Goal: Transaction & Acquisition: Purchase product/service

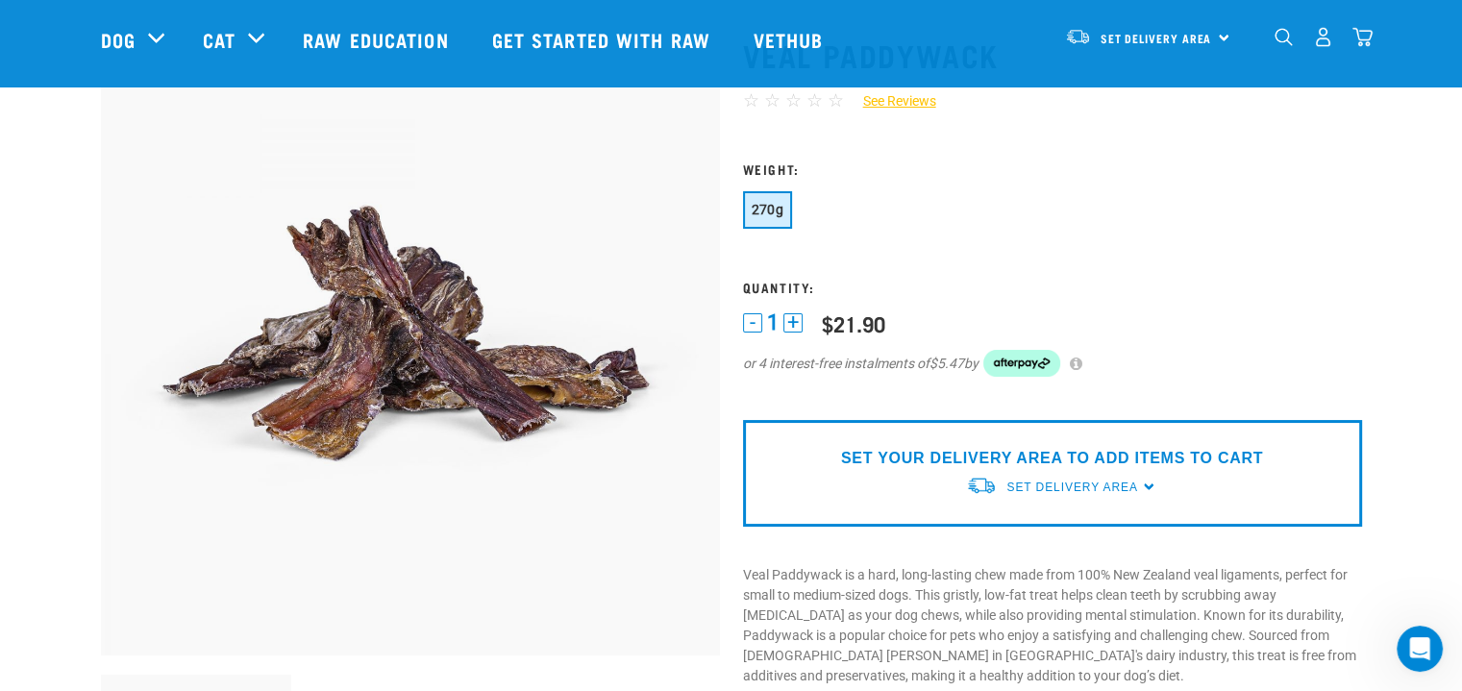
scroll to position [104, 0]
click at [1172, 40] on span "Set Delivery Area" at bounding box center [1157, 39] width 112 height 7
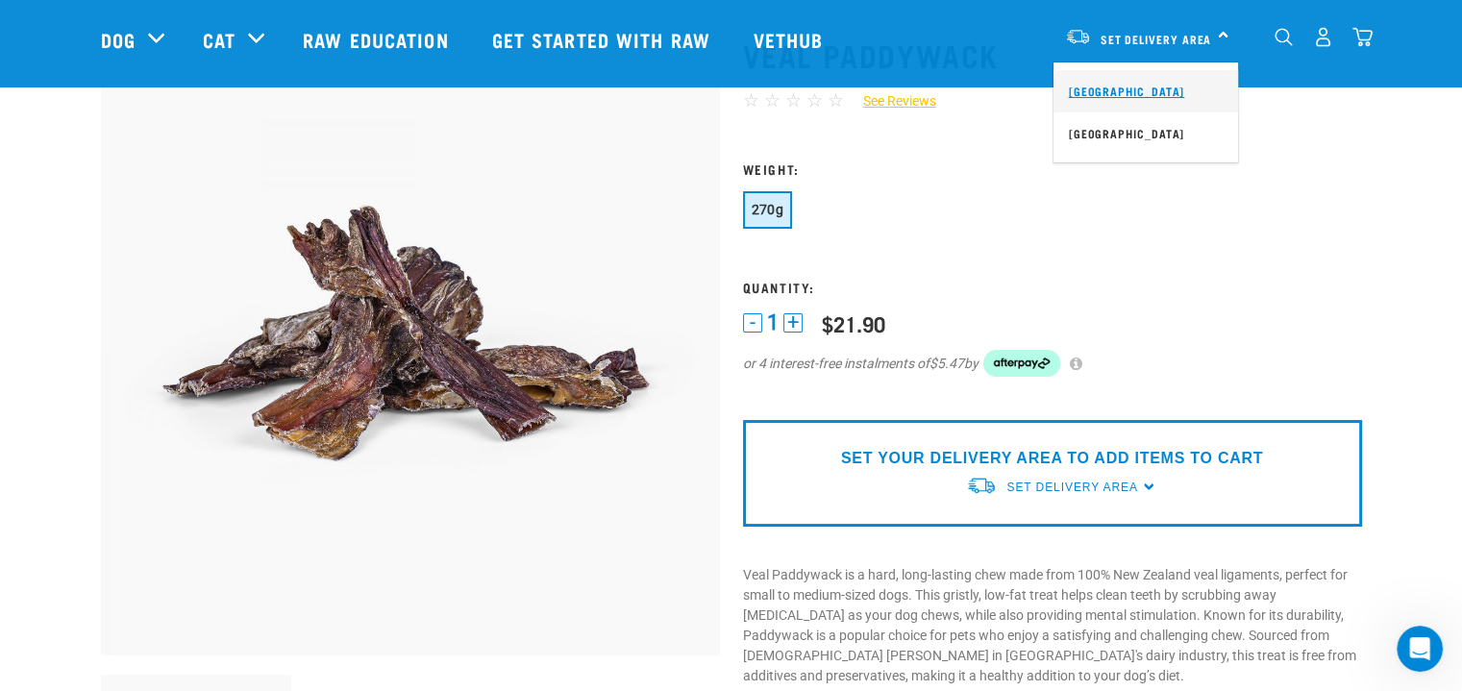
click at [1112, 92] on link "[GEOGRAPHIC_DATA]" at bounding box center [1145, 91] width 185 height 42
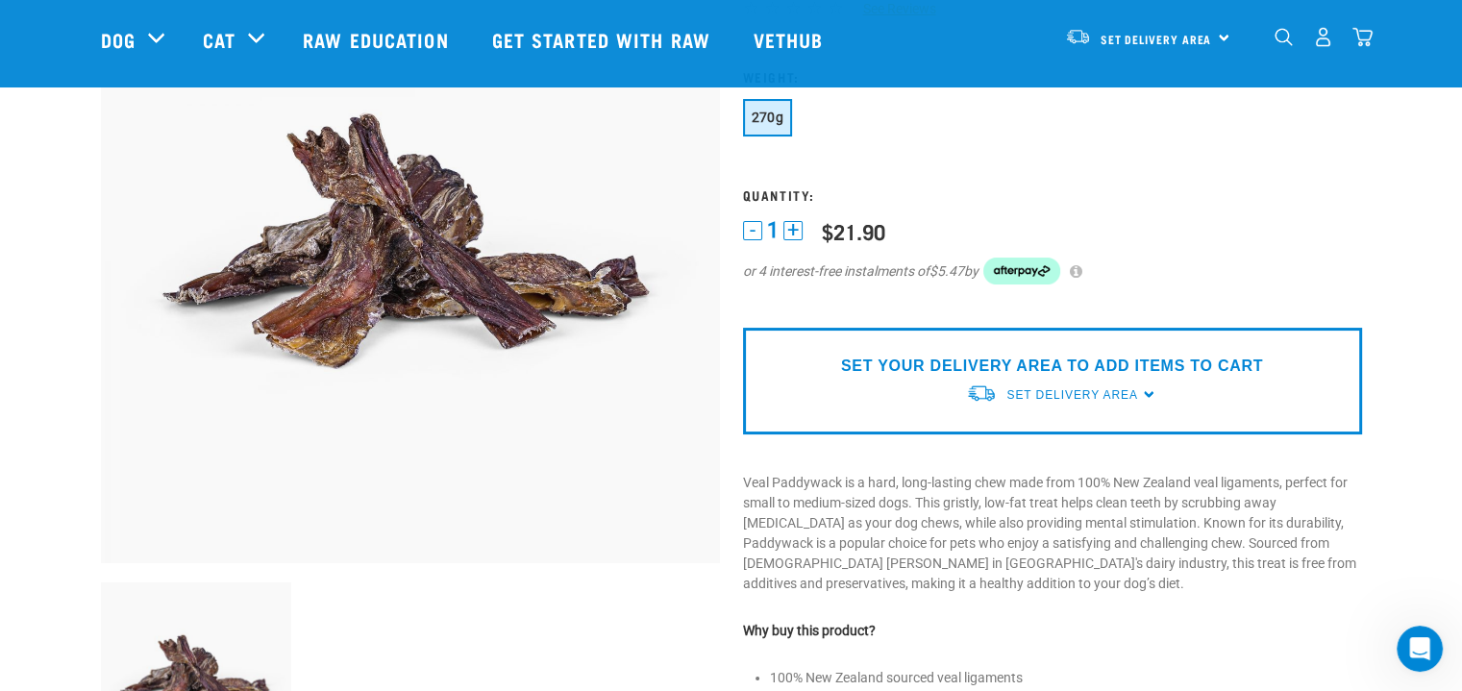
scroll to position [195, 0]
click at [1072, 389] on span "Set Delivery Area" at bounding box center [1071, 395] width 131 height 13
click at [1004, 441] on link "[GEOGRAPHIC_DATA]" at bounding box center [1061, 441] width 191 height 32
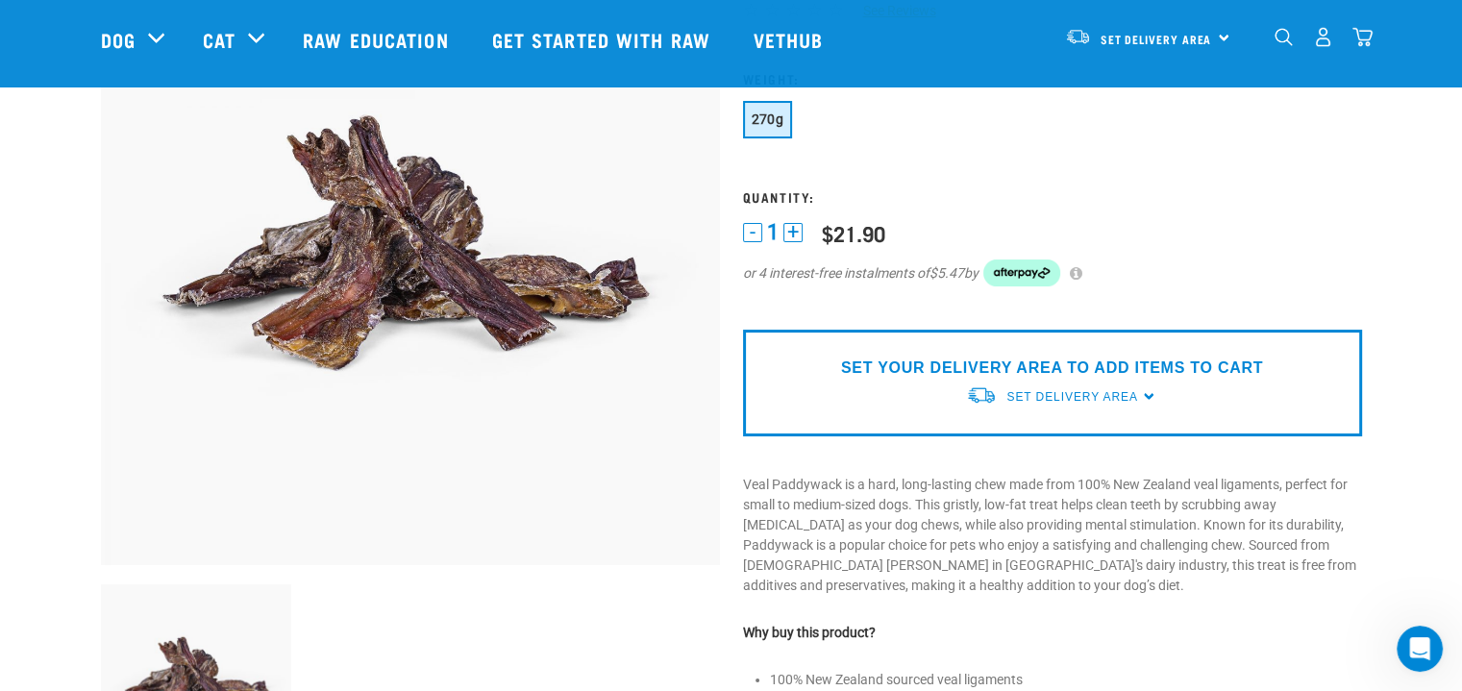
scroll to position [0, 0]
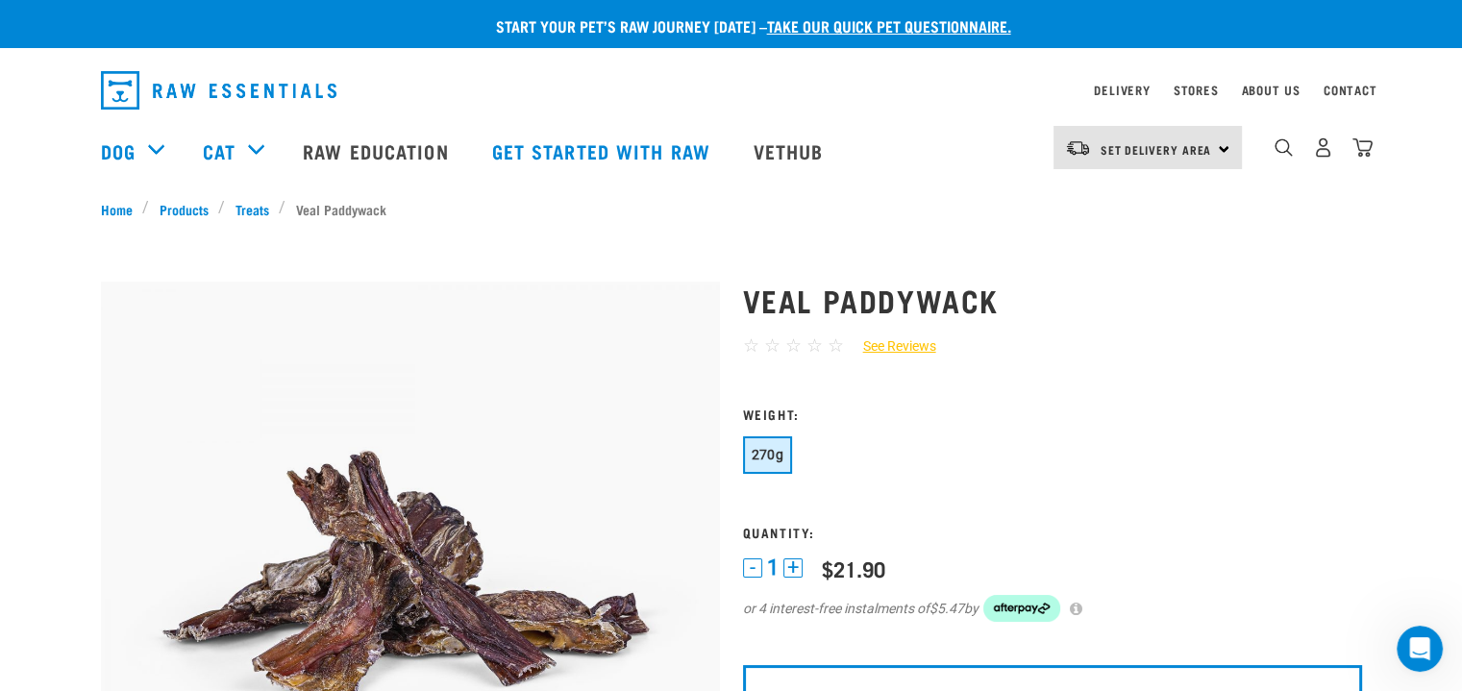
click at [796, 566] on button "+" at bounding box center [792, 567] width 19 height 19
click at [751, 567] on button "-" at bounding box center [752, 567] width 19 height 19
click at [984, 454] on div "270g" at bounding box center [1052, 457] width 619 height 42
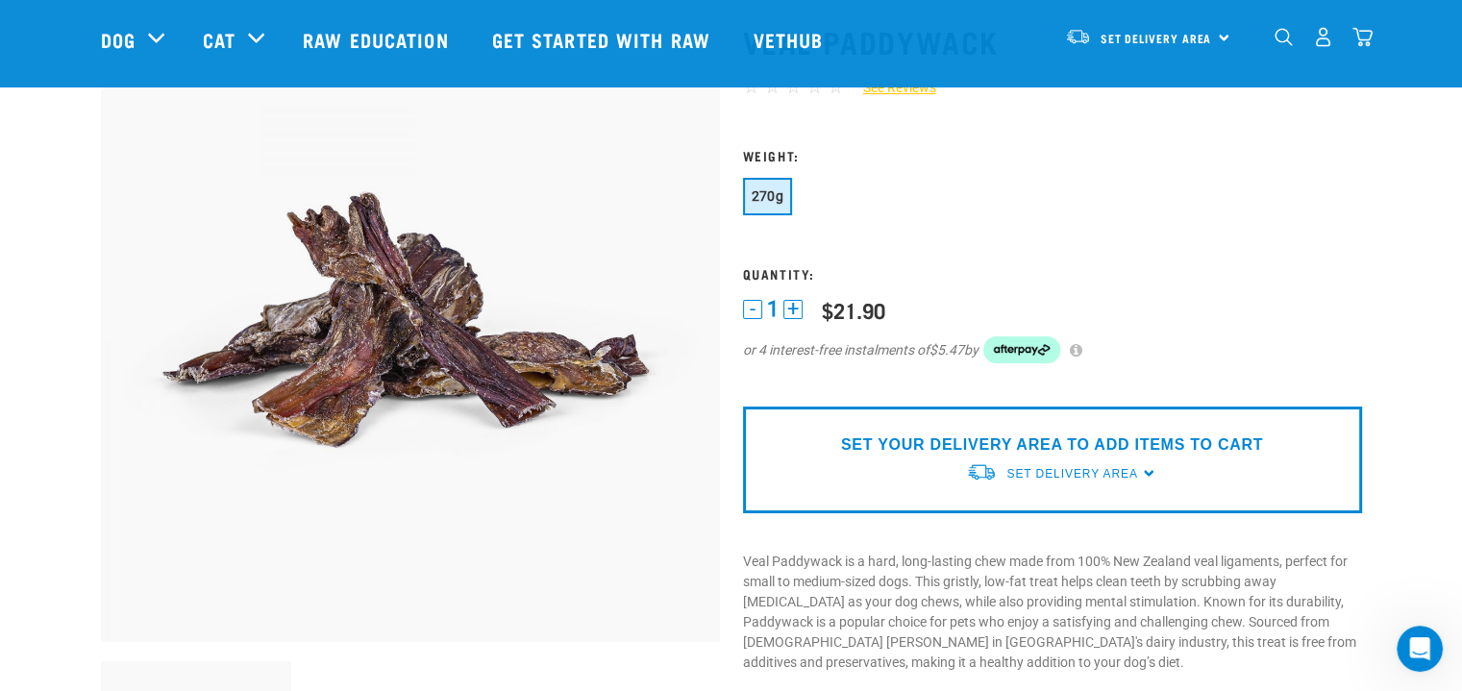
scroll to position [118, 0]
click at [967, 433] on p "SET YOUR DELIVERY AREA TO ADD ITEMS TO CART" at bounding box center [1052, 444] width 422 height 23
click at [1220, 41] on div "Set Delivery Area [GEOGRAPHIC_DATA]" at bounding box center [1147, 36] width 188 height 43
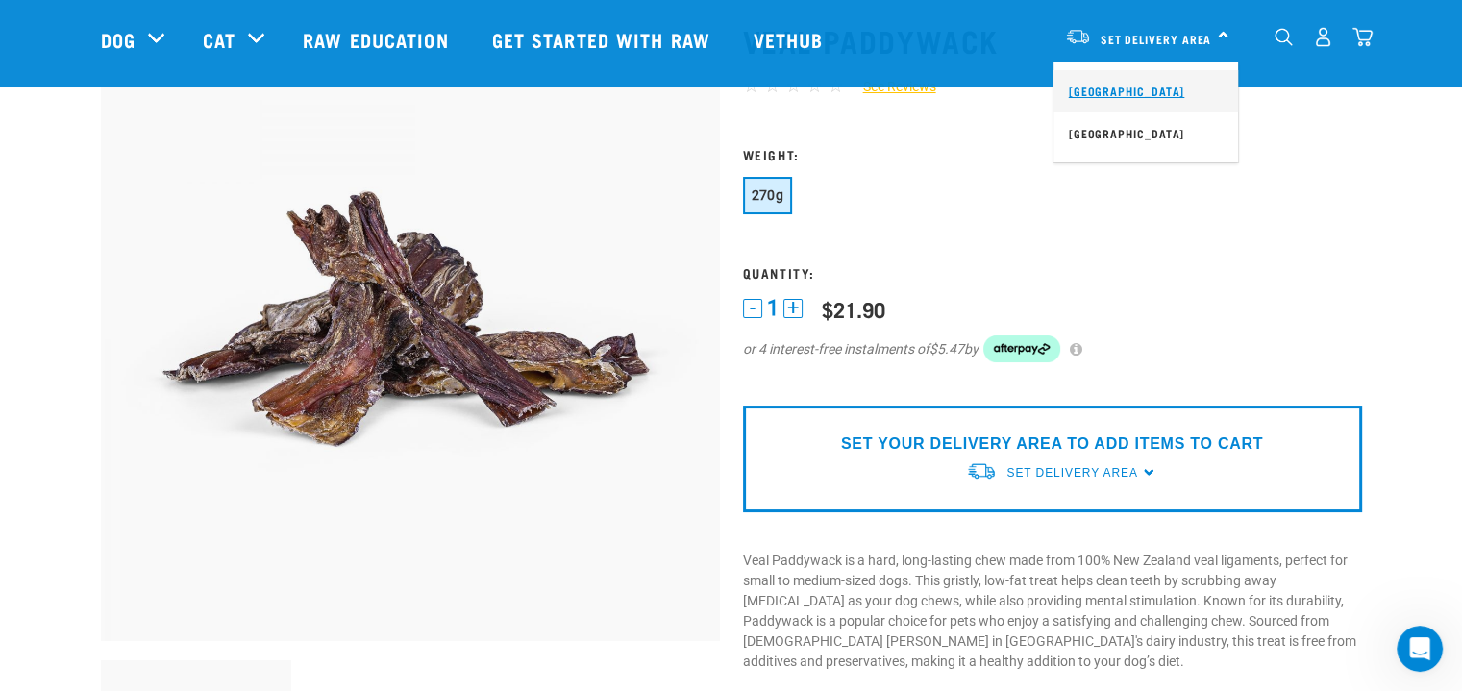
click at [1138, 89] on link "[GEOGRAPHIC_DATA]" at bounding box center [1145, 91] width 185 height 42
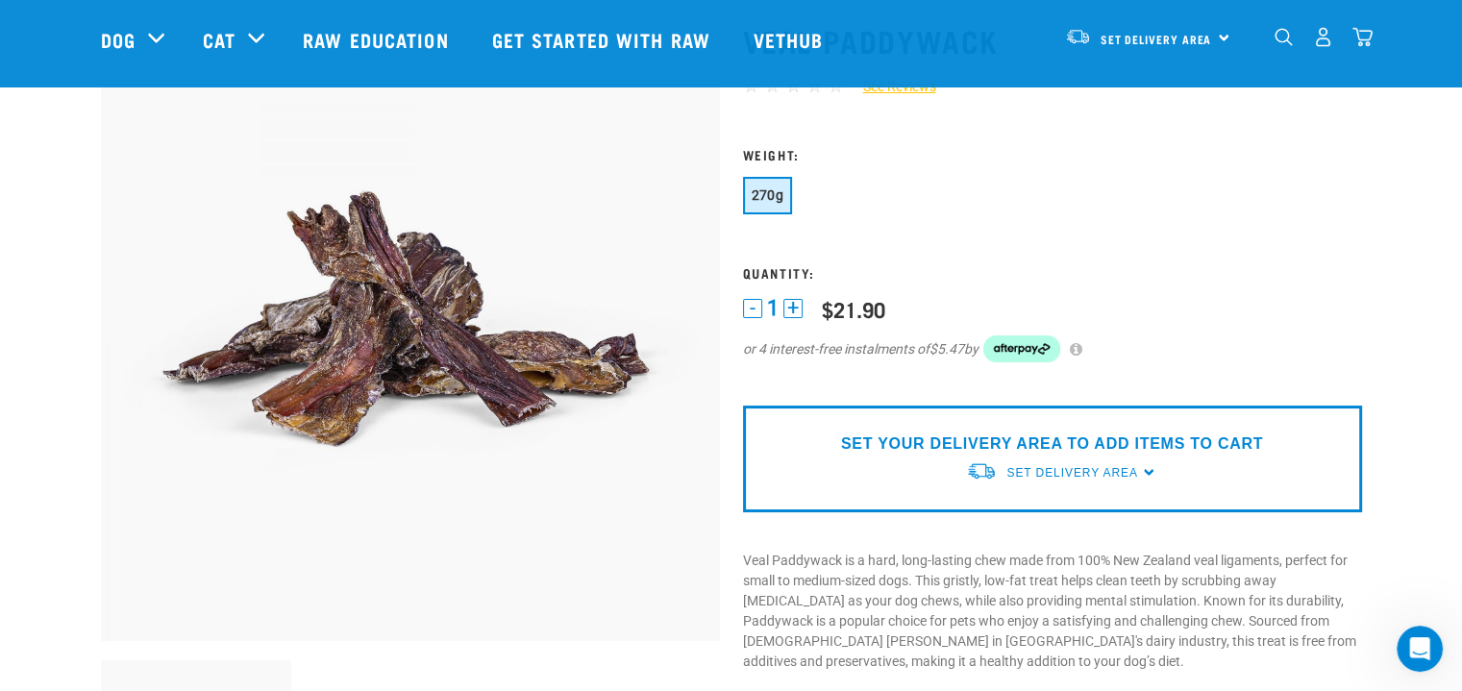
click at [765, 154] on h3 "Weight:" at bounding box center [1052, 154] width 619 height 14
click at [371, 237] on img at bounding box center [410, 331] width 619 height 619
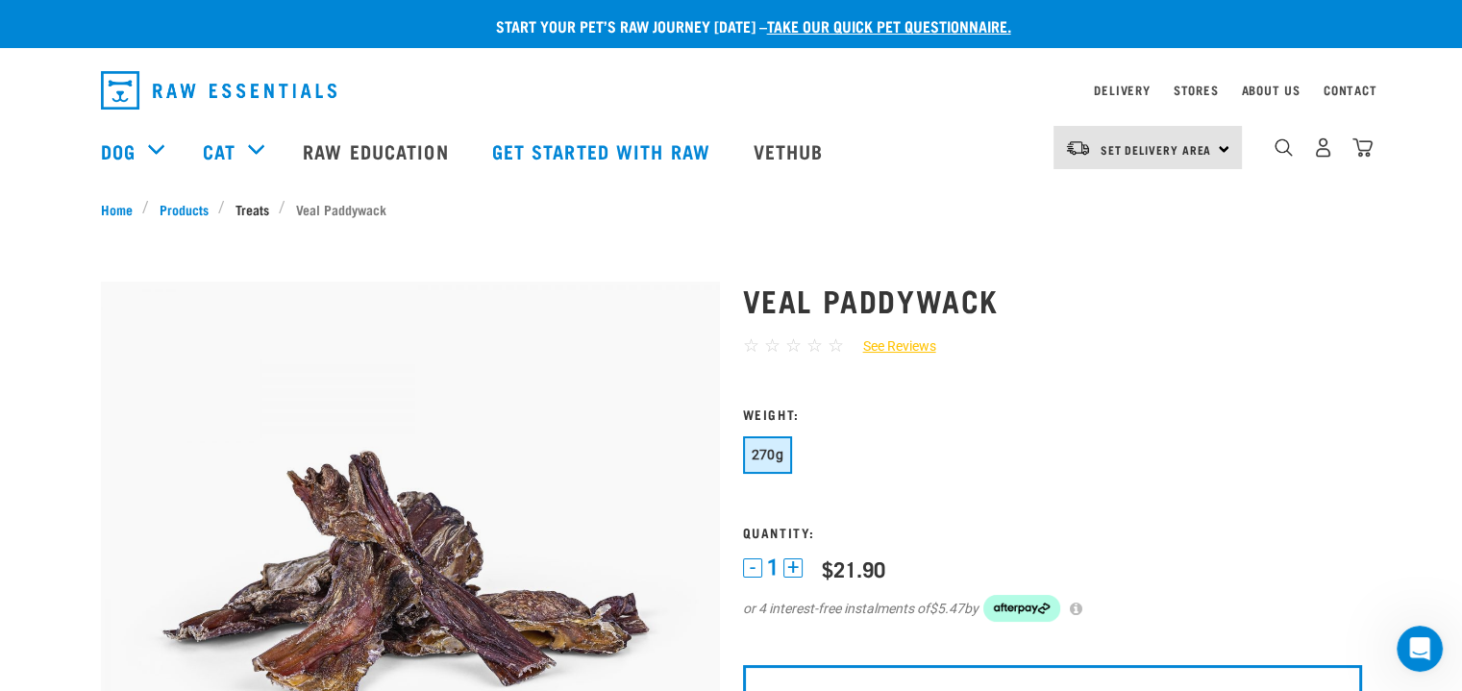
drag, startPoint x: 322, startPoint y: 201, endPoint x: 240, endPoint y: 215, distance: 83.0
click at [240, 215] on ul "Home Products Treats Veal Paddywack" at bounding box center [731, 209] width 1261 height 20
click at [240, 215] on link "Treats" at bounding box center [252, 209] width 54 height 20
click at [255, 208] on link "Treats" at bounding box center [252, 209] width 54 height 20
click at [261, 203] on link "Treats" at bounding box center [252, 209] width 54 height 20
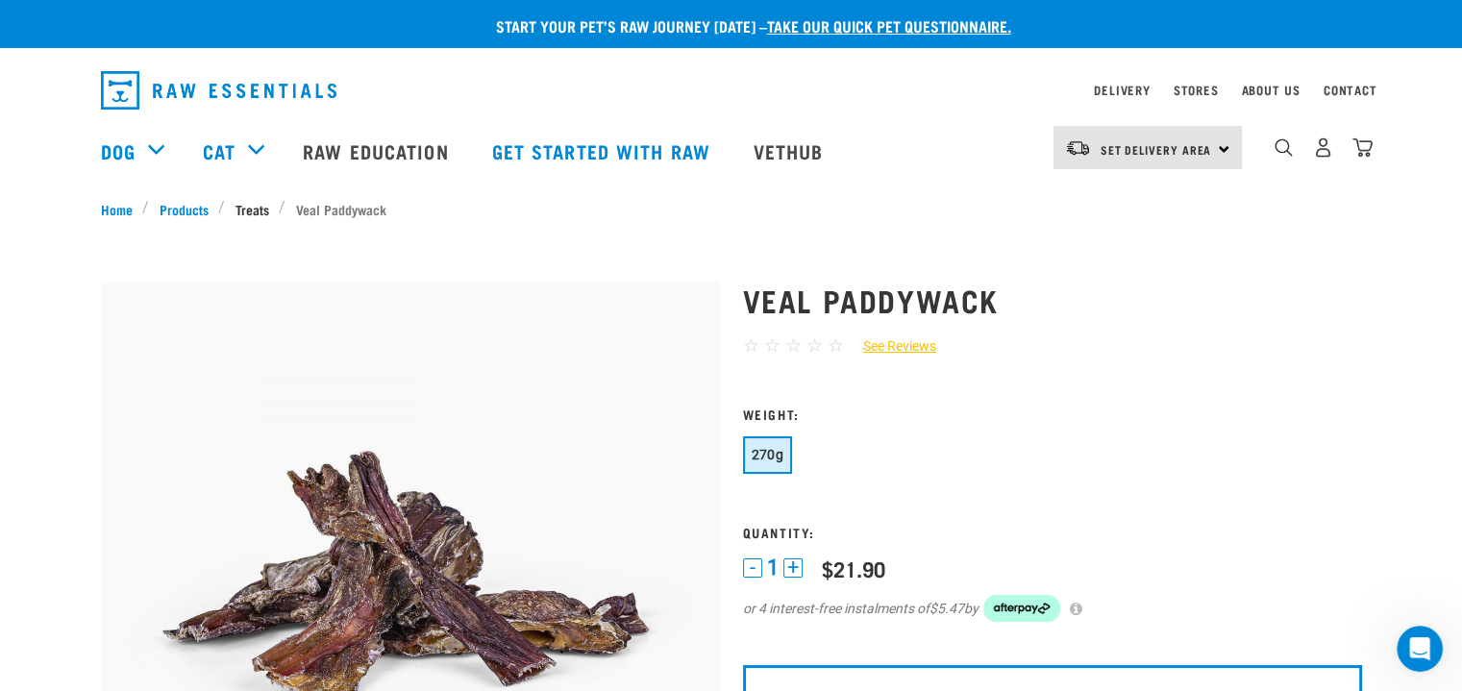
click at [261, 203] on link "Treats" at bounding box center [252, 209] width 54 height 20
